Goal: Transaction & Acquisition: Purchase product/service

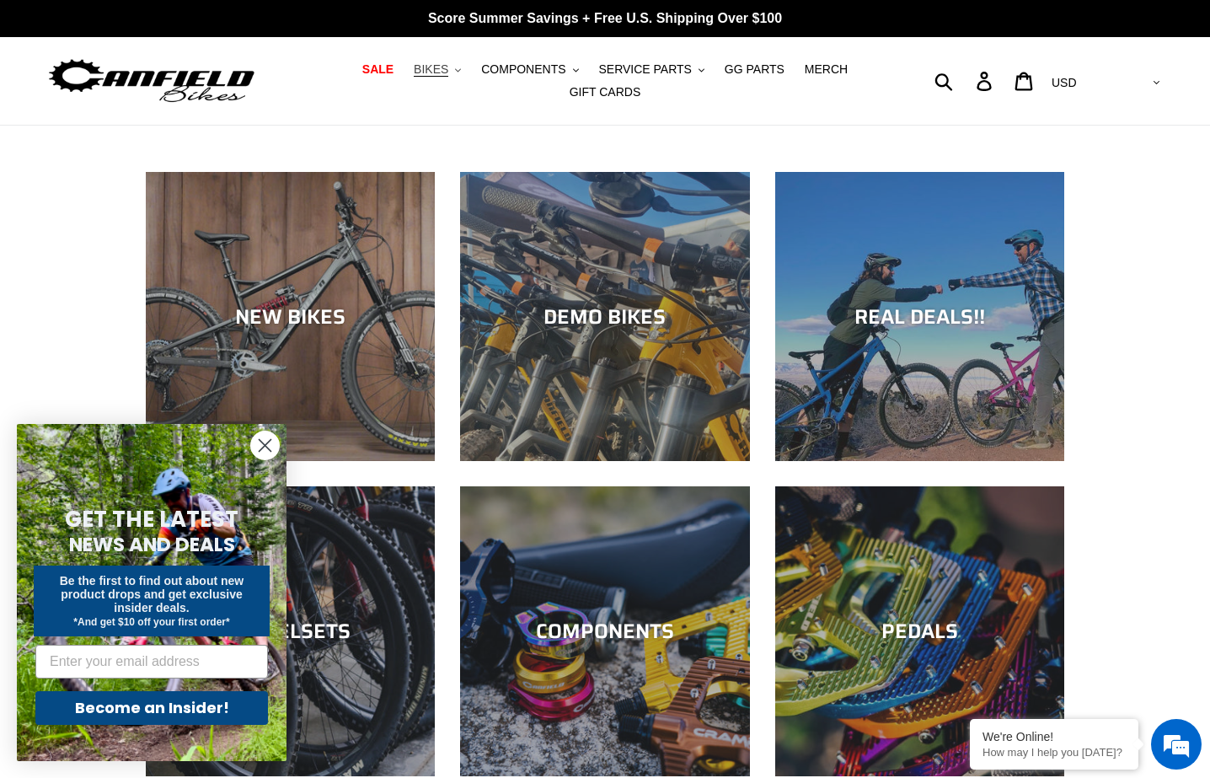
click at [447, 74] on span "BIKES" at bounding box center [431, 69] width 35 height 14
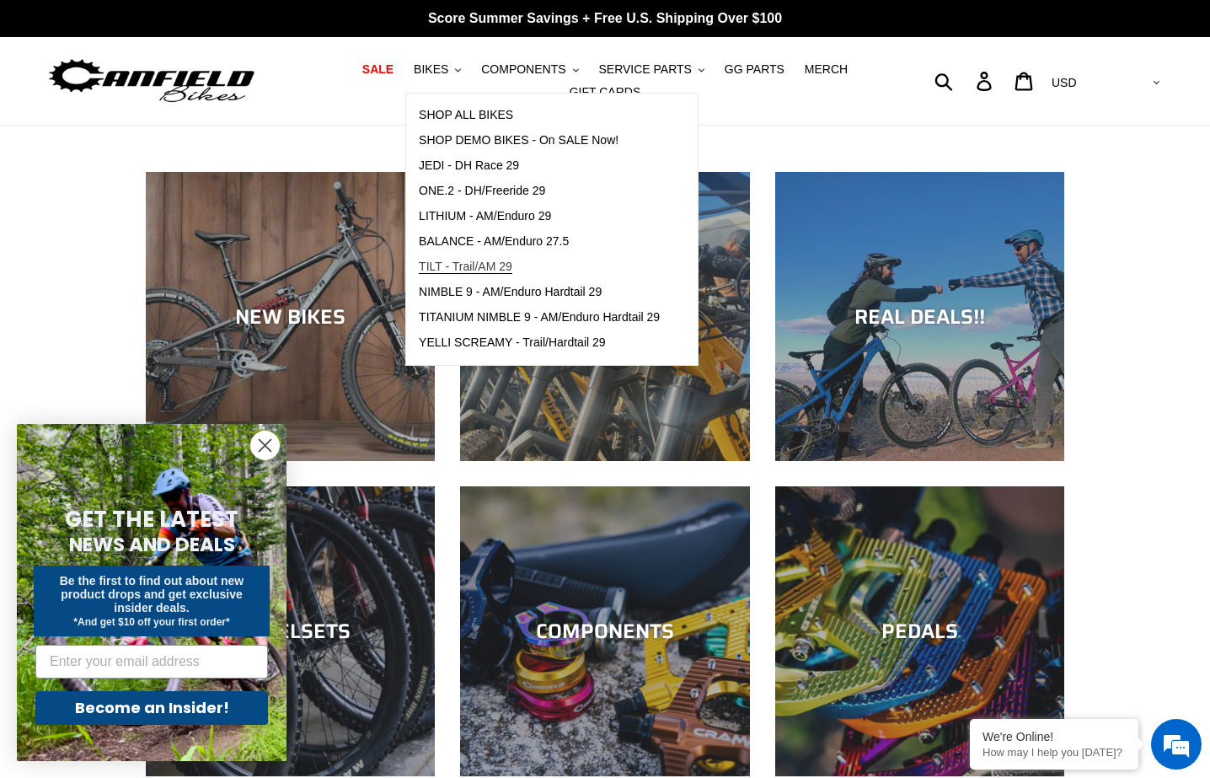
click at [482, 268] on span "TILT - Trail/AM 29" at bounding box center [466, 267] width 94 height 14
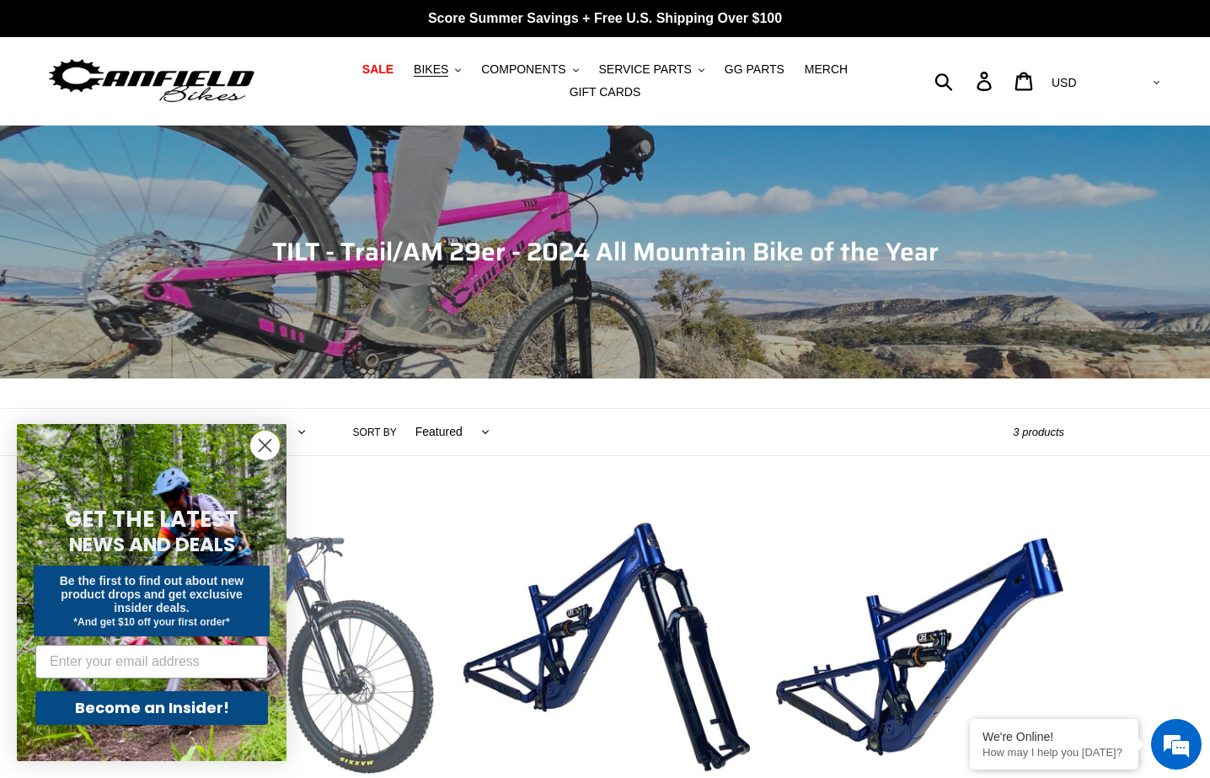
click at [383, 562] on link "TILT - Complete Bike" at bounding box center [290, 699] width 289 height 394
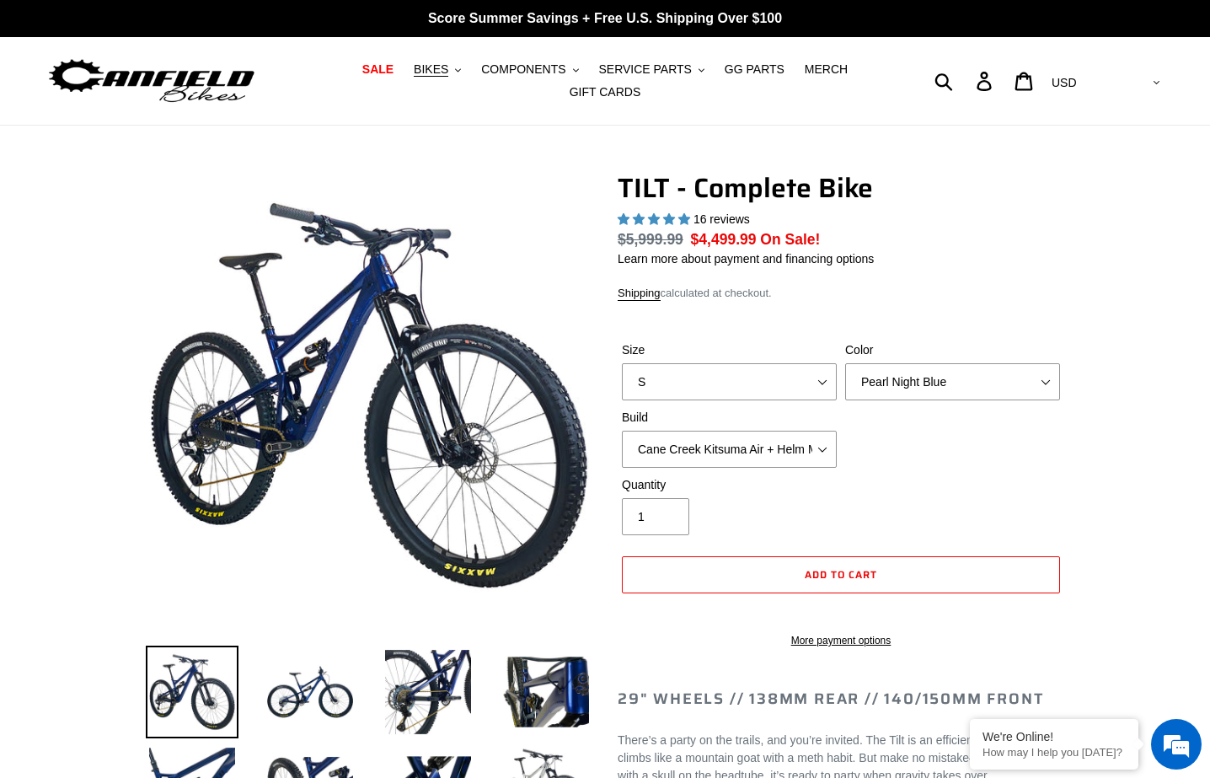
select select "highest-rating"
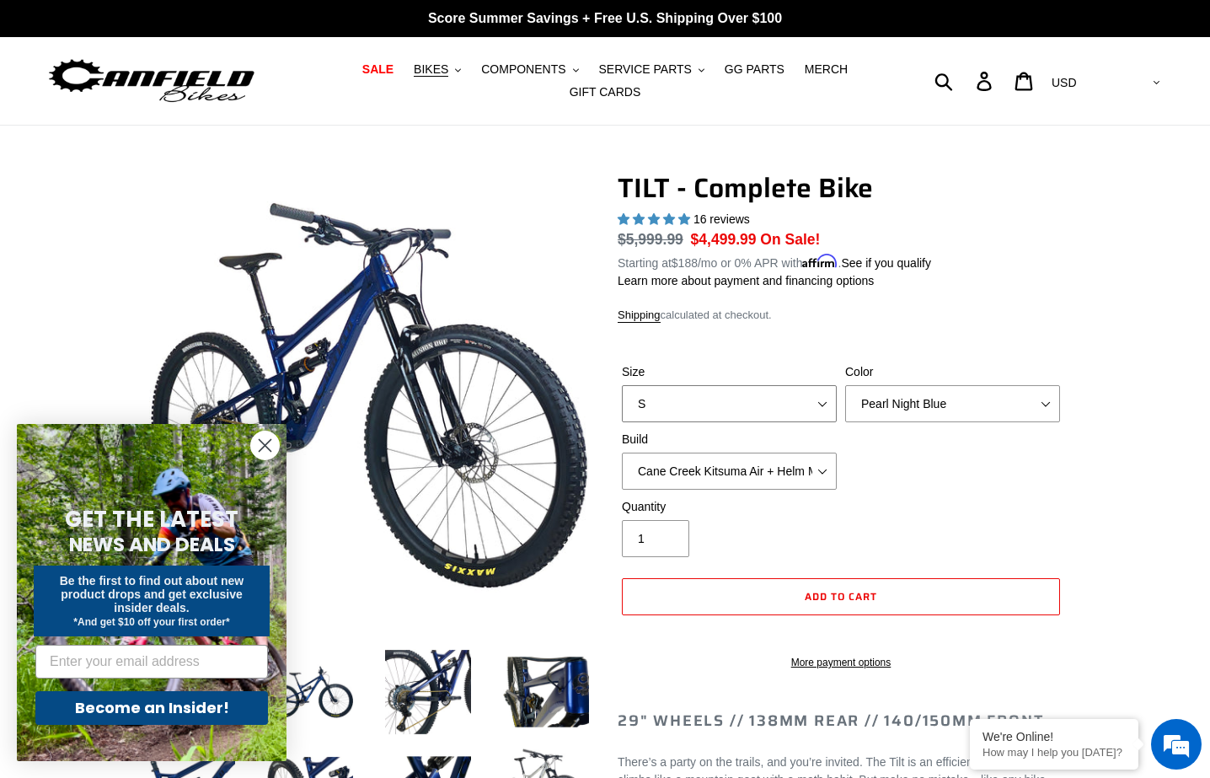
select select "M"
select select "Fox Float X + 36 SL Factory Grip X 140 + Shimano XT"
click at [571, 73] on button "COMPONENTS .cls-1{fill:#231f20}" at bounding box center [530, 69] width 114 height 23
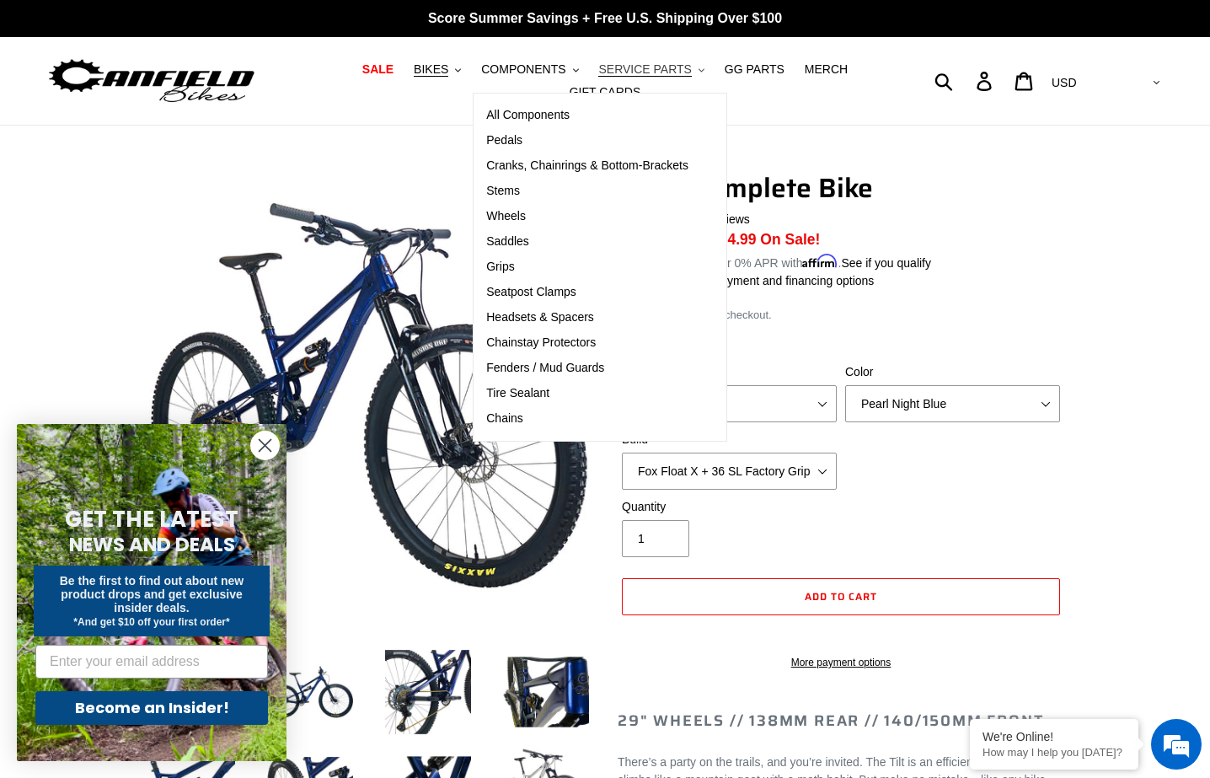
click at [703, 77] on button "SERVICE PARTS .cls-1{fill:#231f20}" at bounding box center [651, 69] width 122 height 23
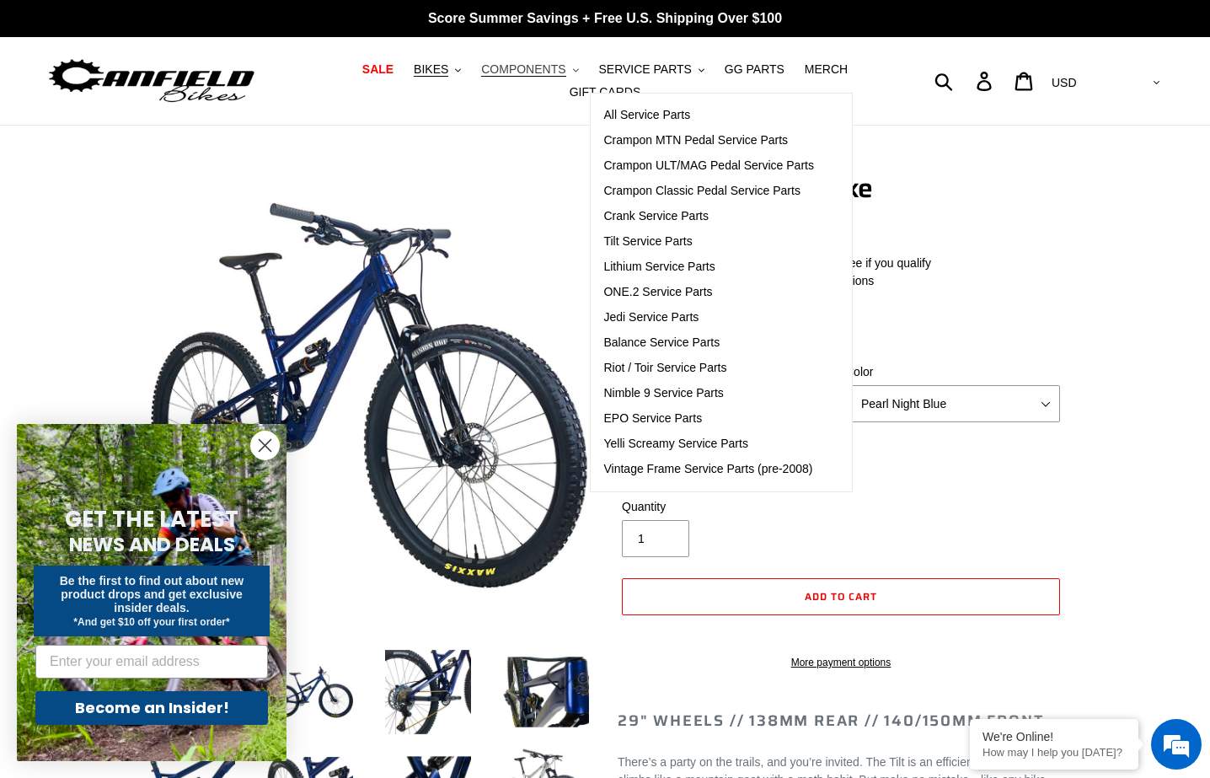
click at [575, 72] on icon ".cls-1{fill:#231f20}" at bounding box center [576, 70] width 6 height 6
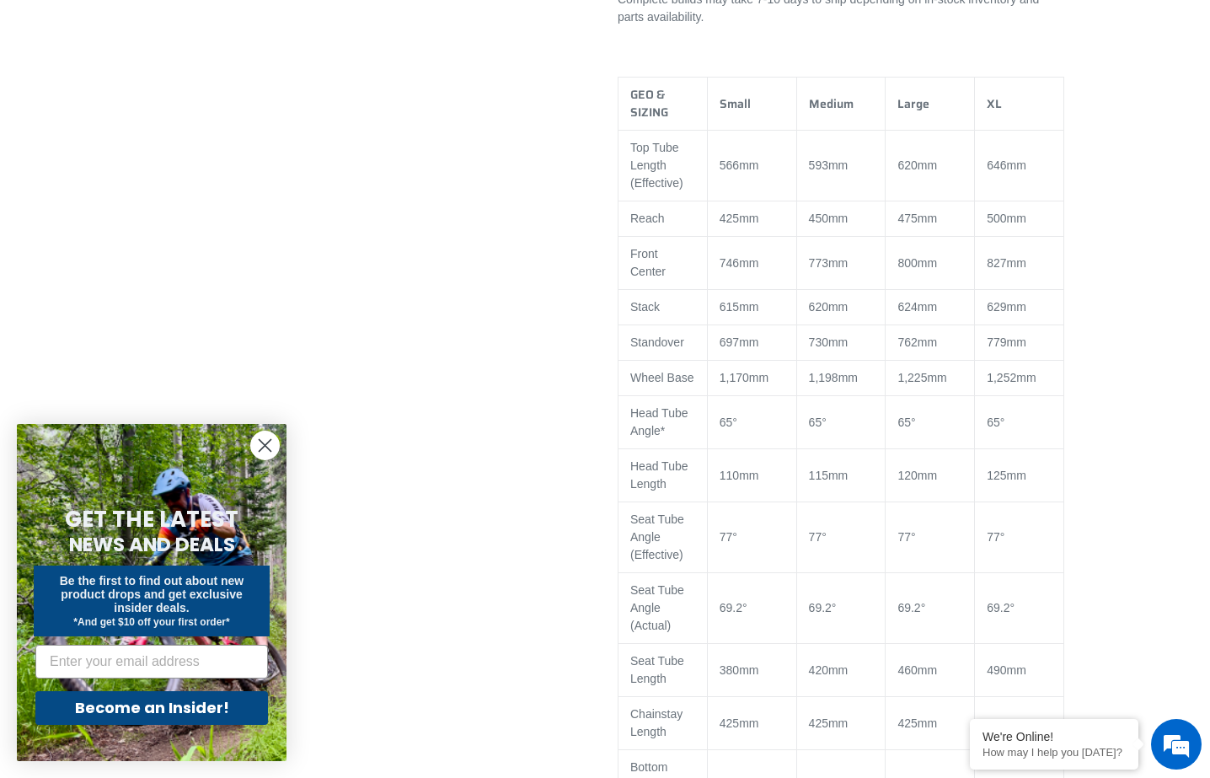
scroll to position [2613, 0]
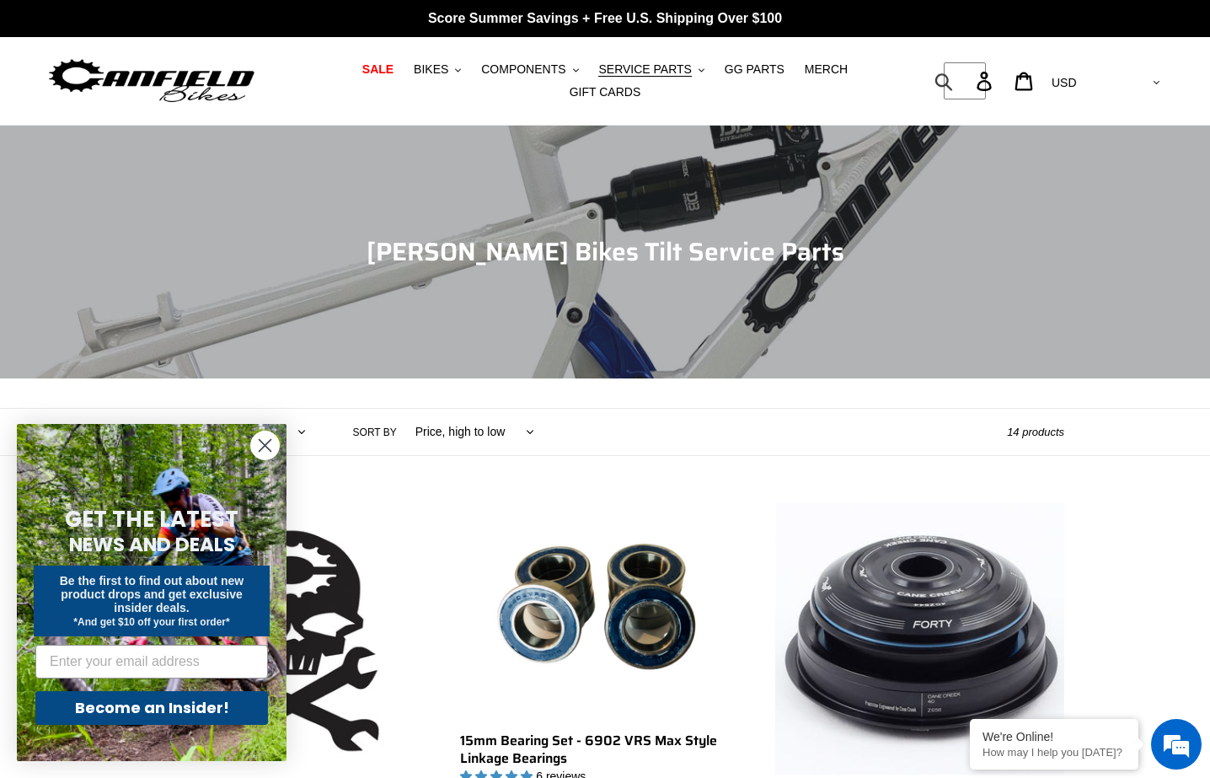
click at [966, 75] on form "Submit" at bounding box center [955, 80] width 22 height 37
type input "hardware"
click at [966, 81] on button "Submit" at bounding box center [944, 80] width 41 height 37
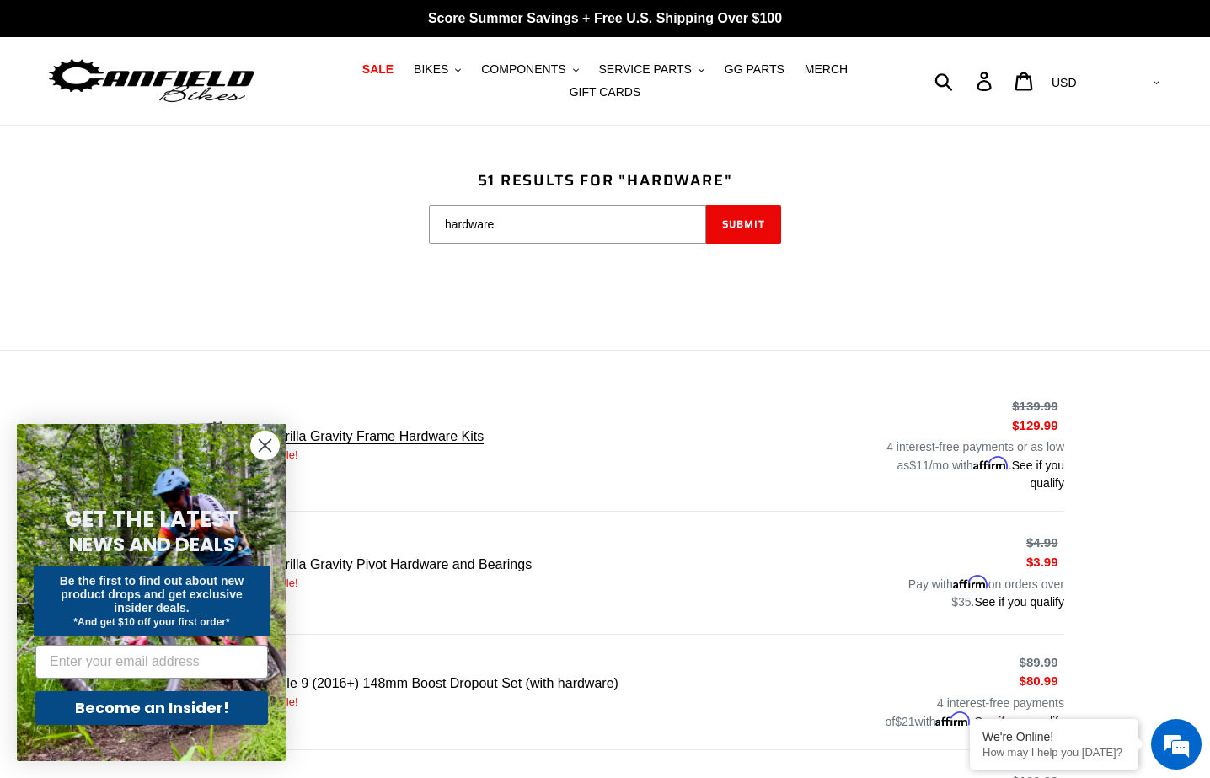
scroll to position [177, 0]
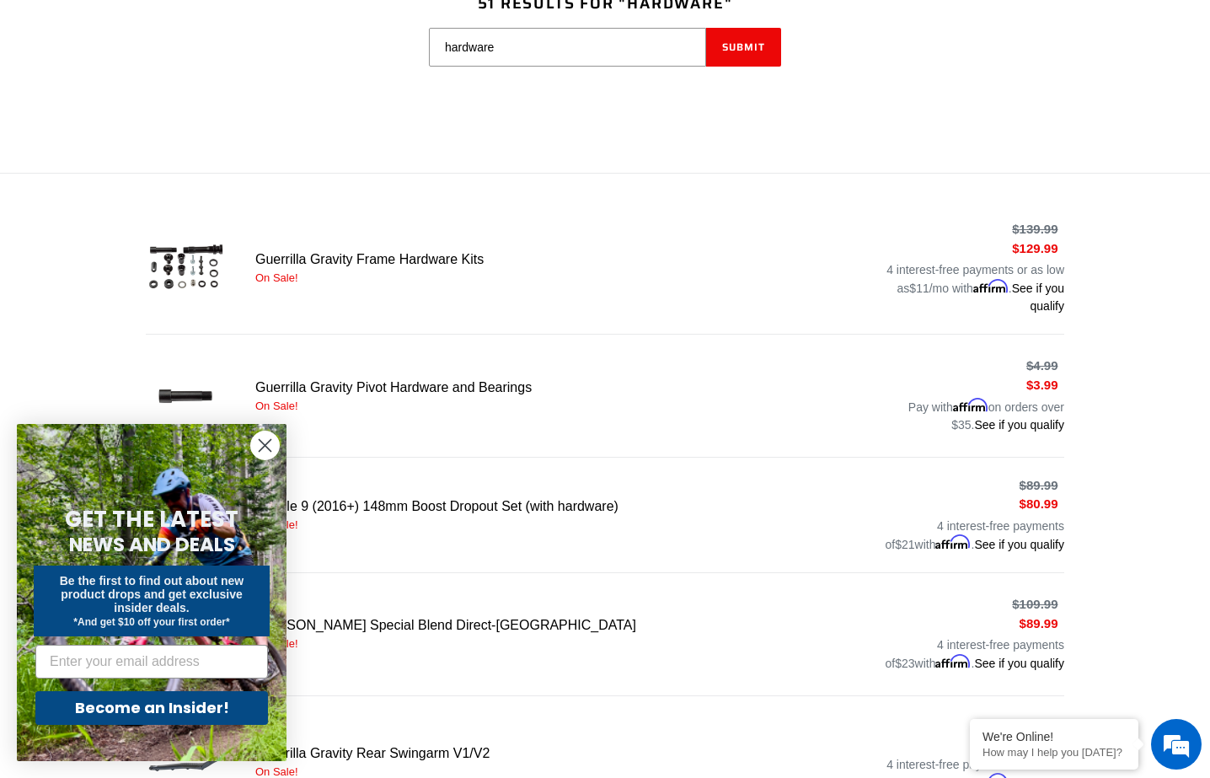
click at [257, 438] on circle "Close dialog" at bounding box center [265, 445] width 28 height 28
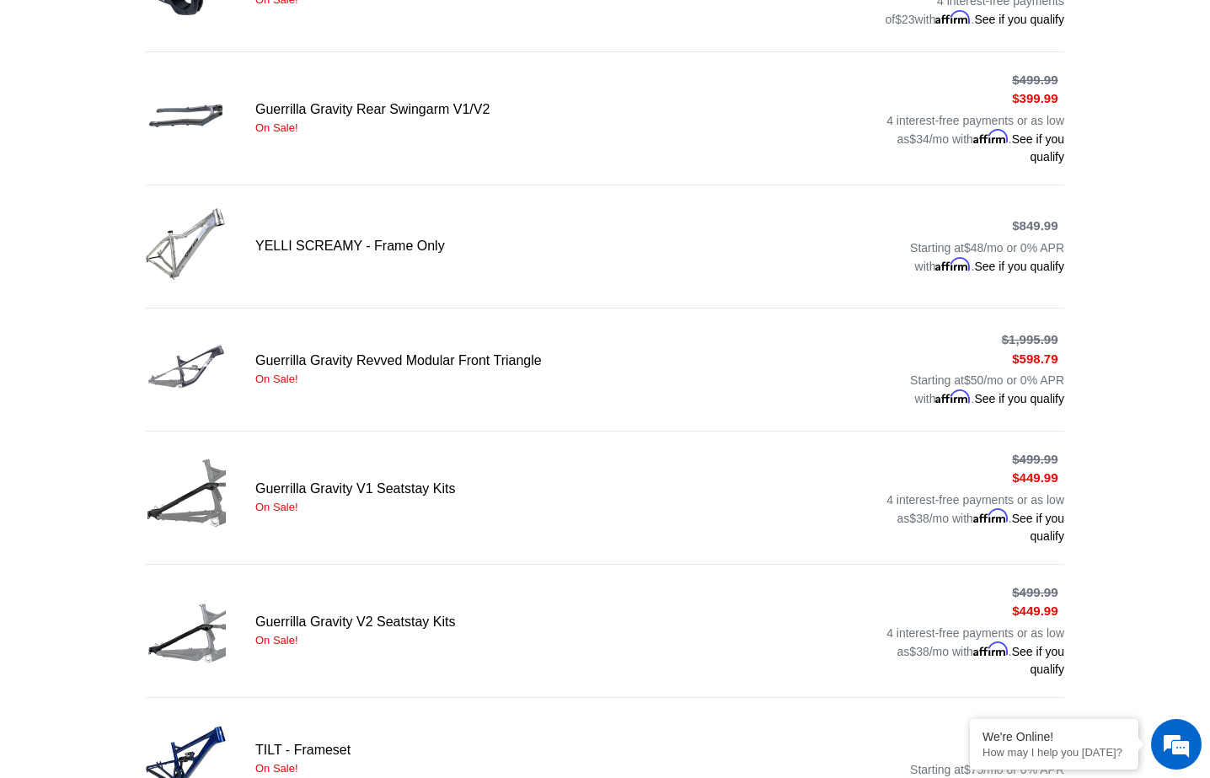
scroll to position [1006, 0]
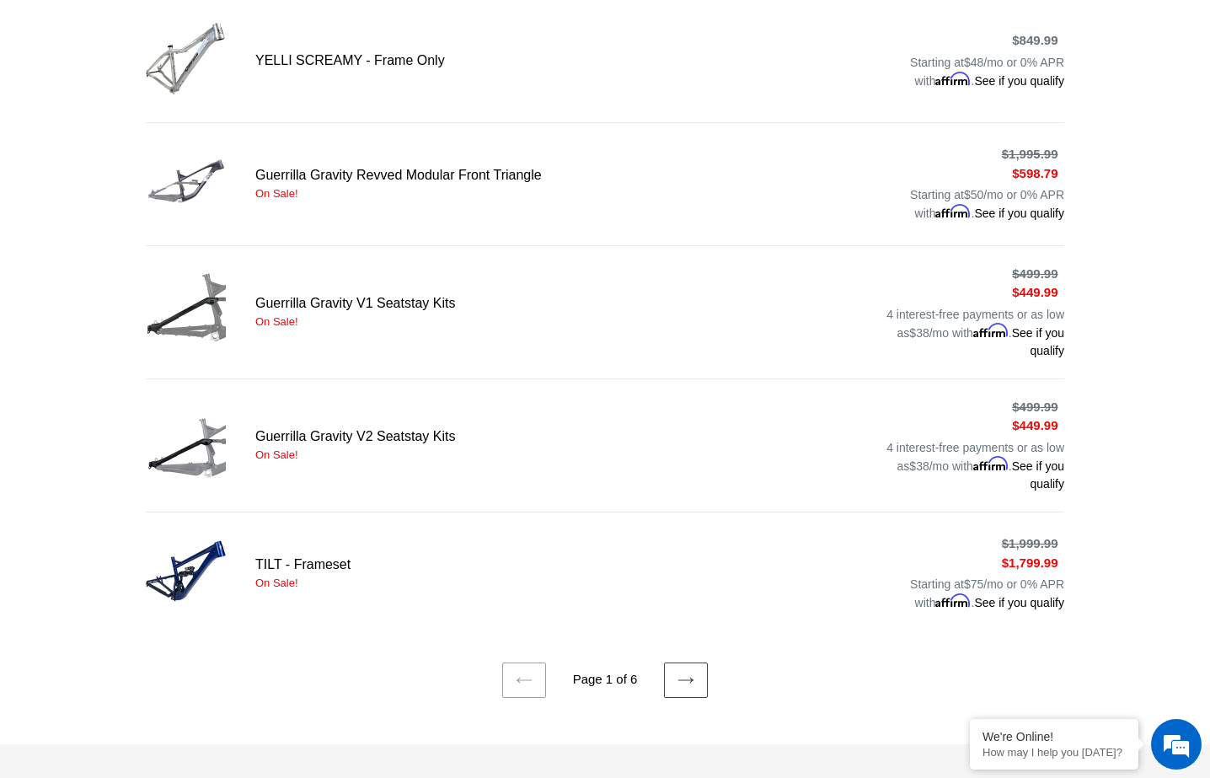
click at [662, 664] on ul "Previous page Page 1 of 6 Next page" at bounding box center [605, 657] width 1210 height 82
click at [678, 672] on icon at bounding box center [685, 680] width 17 height 17
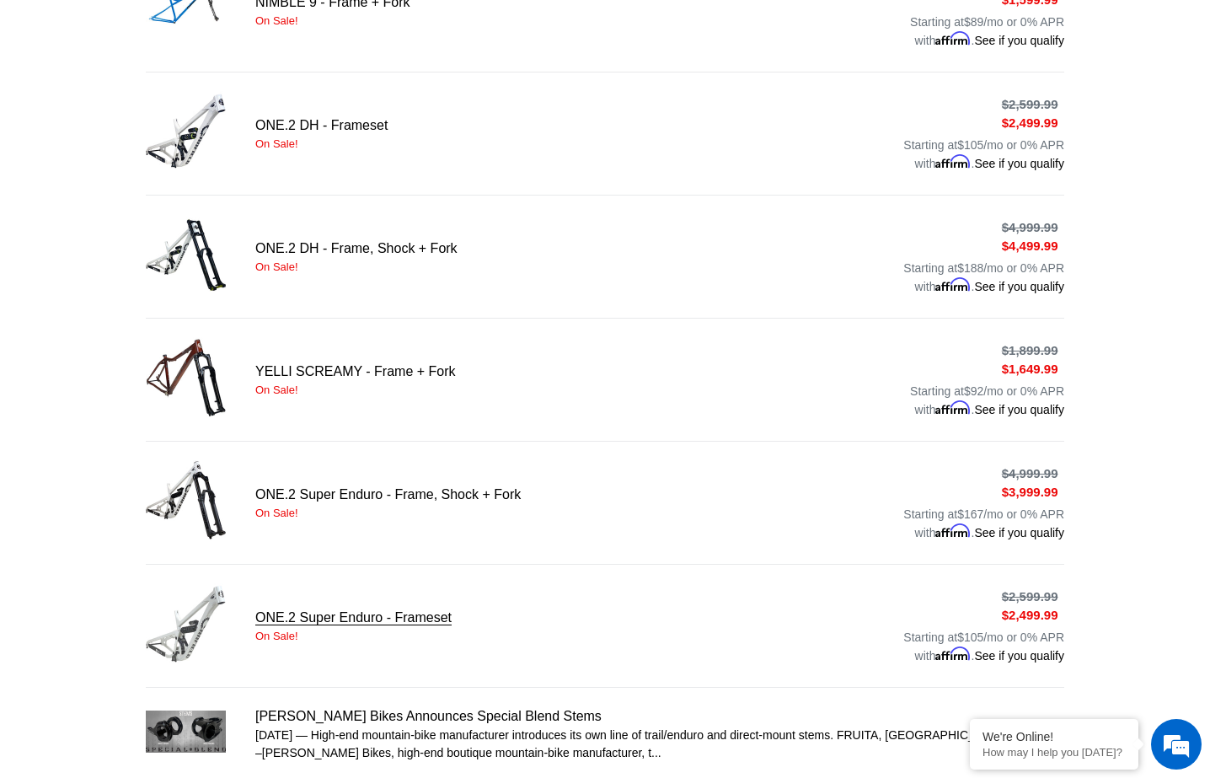
scroll to position [926, 0]
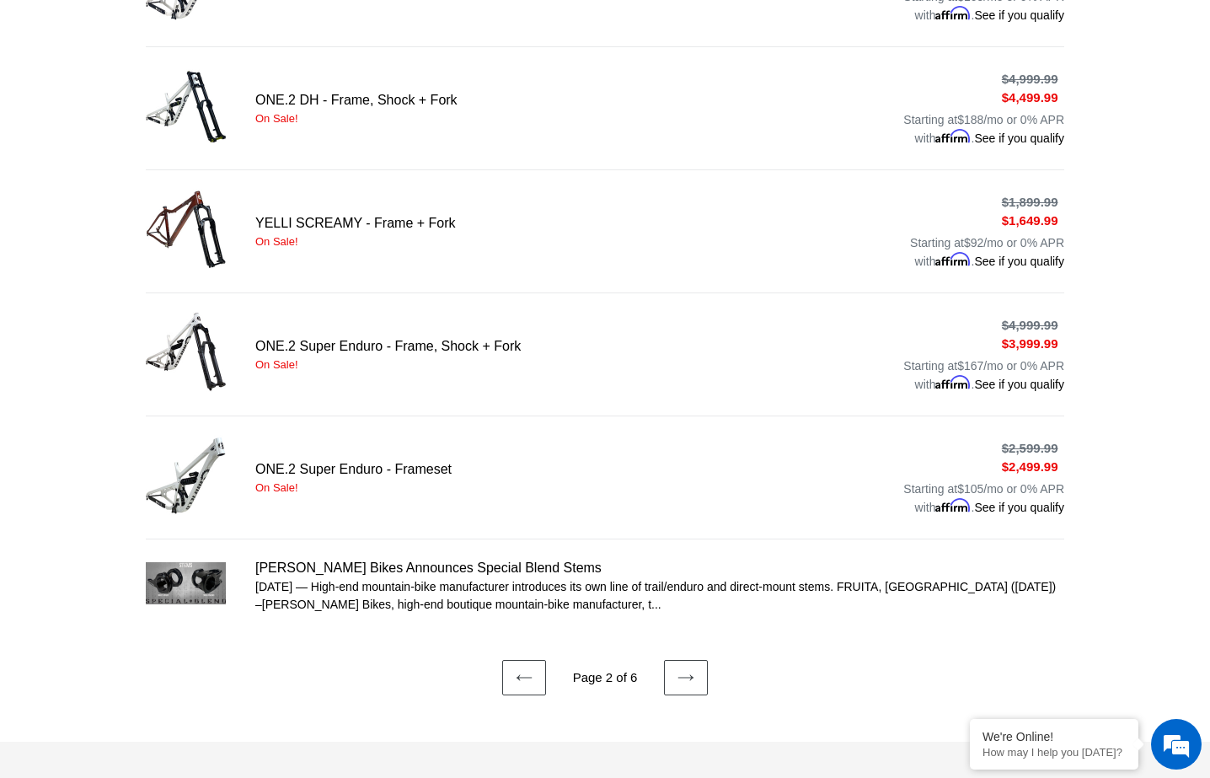
click at [710, 661] on ul "Previous page Page 2 of 6 Next page" at bounding box center [605, 654] width 1210 height 82
click at [705, 662] on link "Next page" at bounding box center [686, 677] width 44 height 35
